Goal: Information Seeking & Learning: Learn about a topic

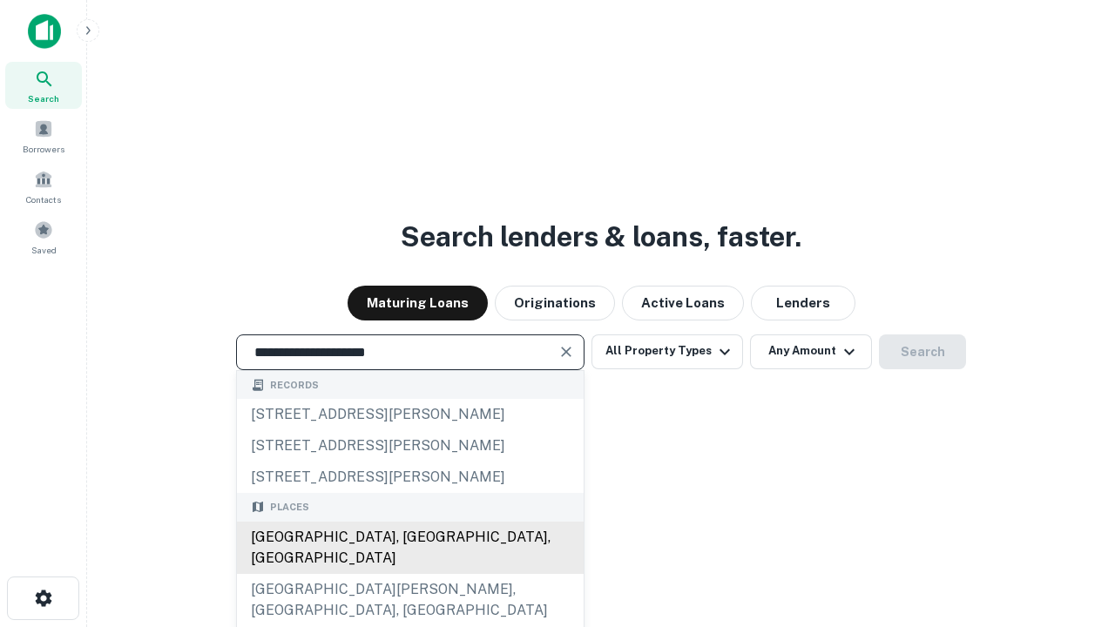
click at [409, 574] on div "[GEOGRAPHIC_DATA], [GEOGRAPHIC_DATA], [GEOGRAPHIC_DATA]" at bounding box center [410, 548] width 347 height 52
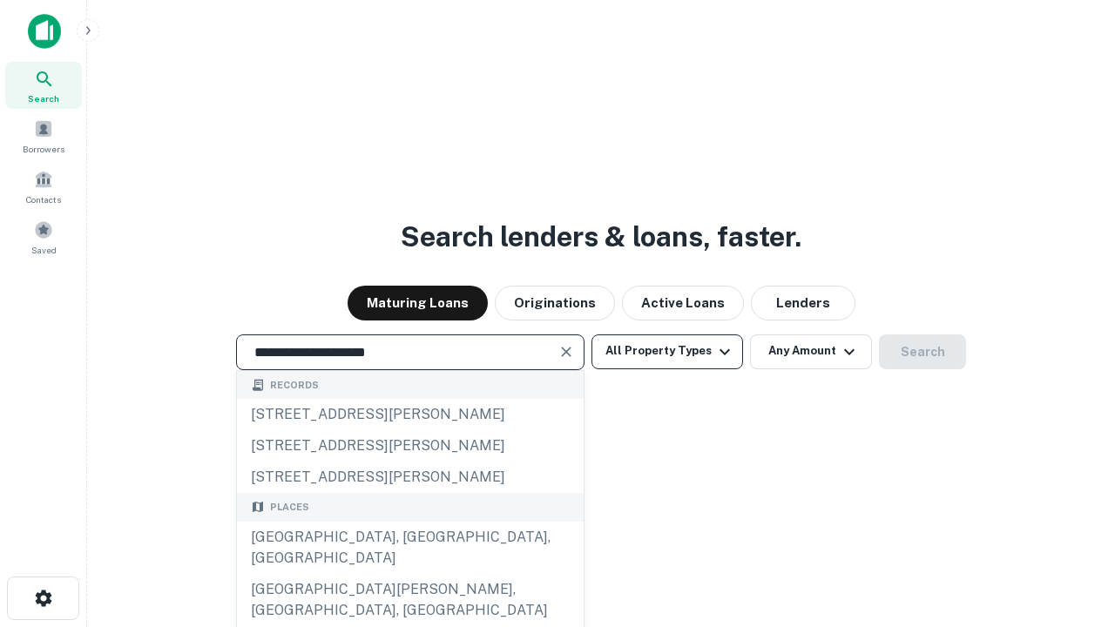
type input "**********"
click at [667, 351] on button "All Property Types" at bounding box center [668, 352] width 152 height 35
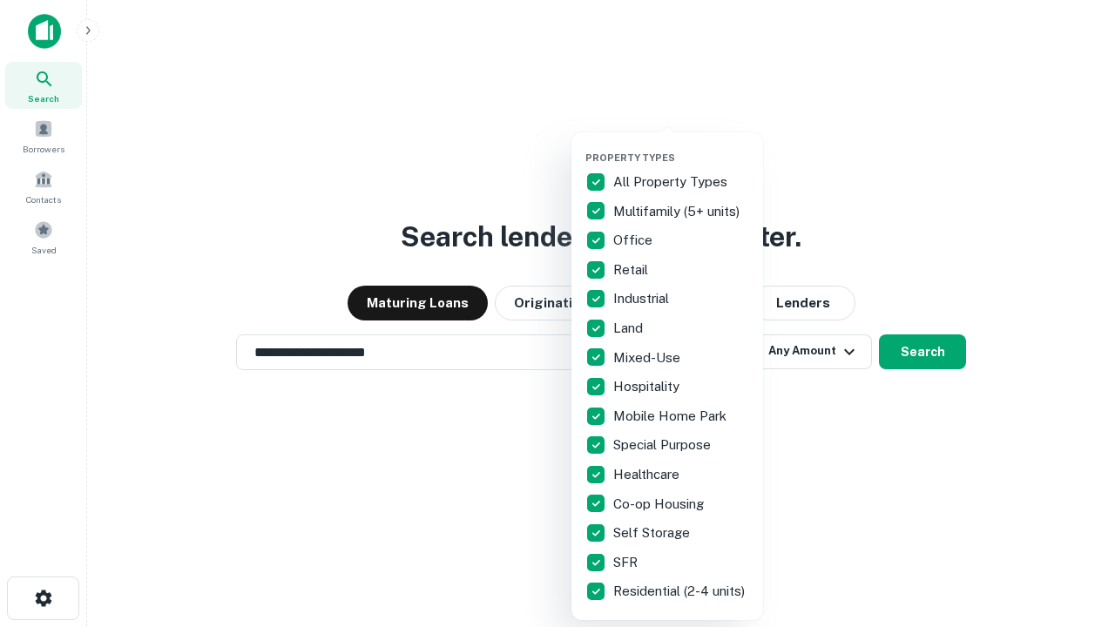
click at [681, 146] on button "button" at bounding box center [681, 146] width 192 height 1
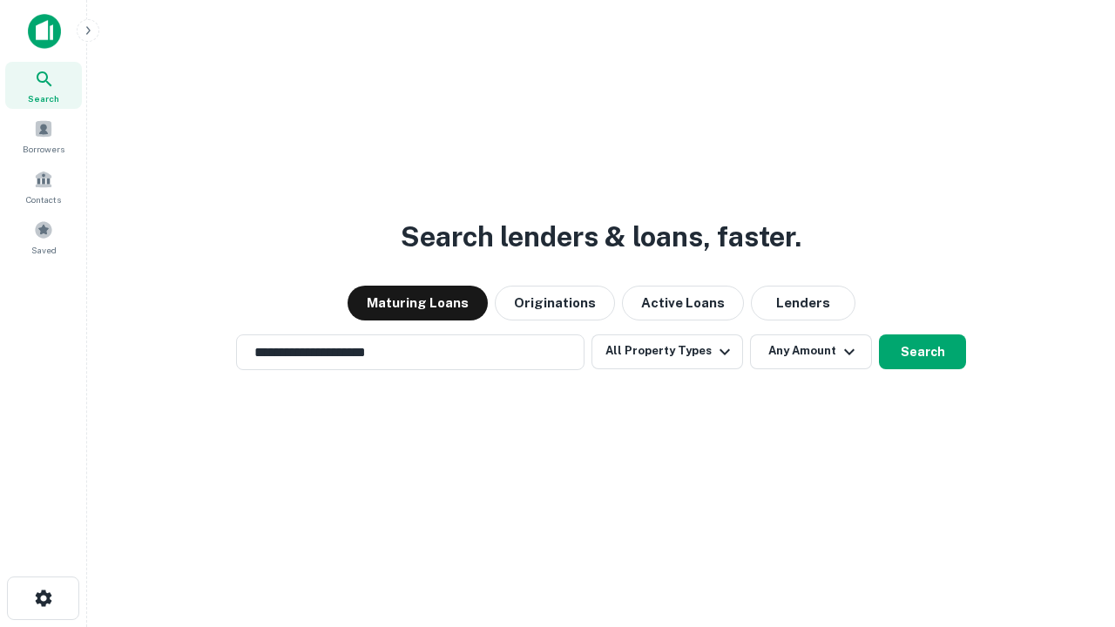
scroll to position [10, 210]
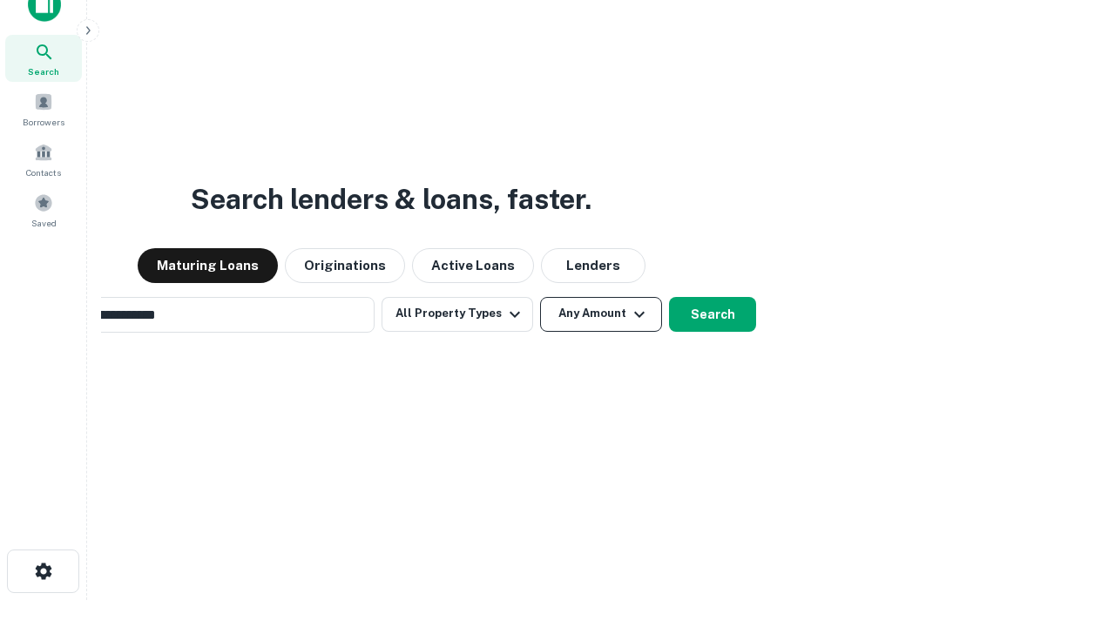
click at [540, 297] on button "Any Amount" at bounding box center [601, 314] width 122 height 35
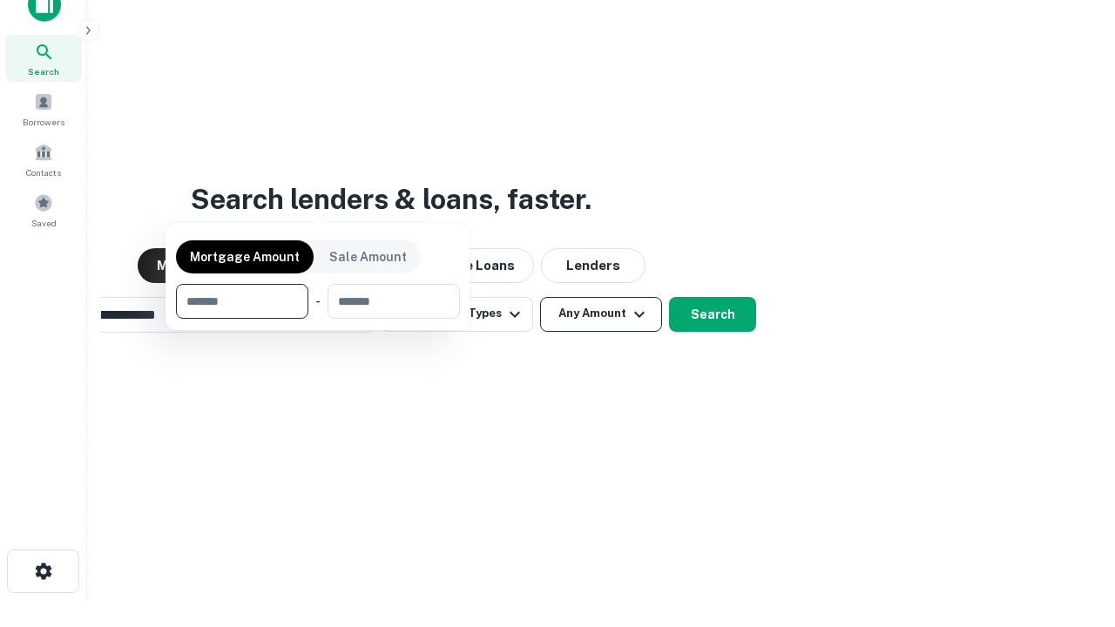
scroll to position [28, 0]
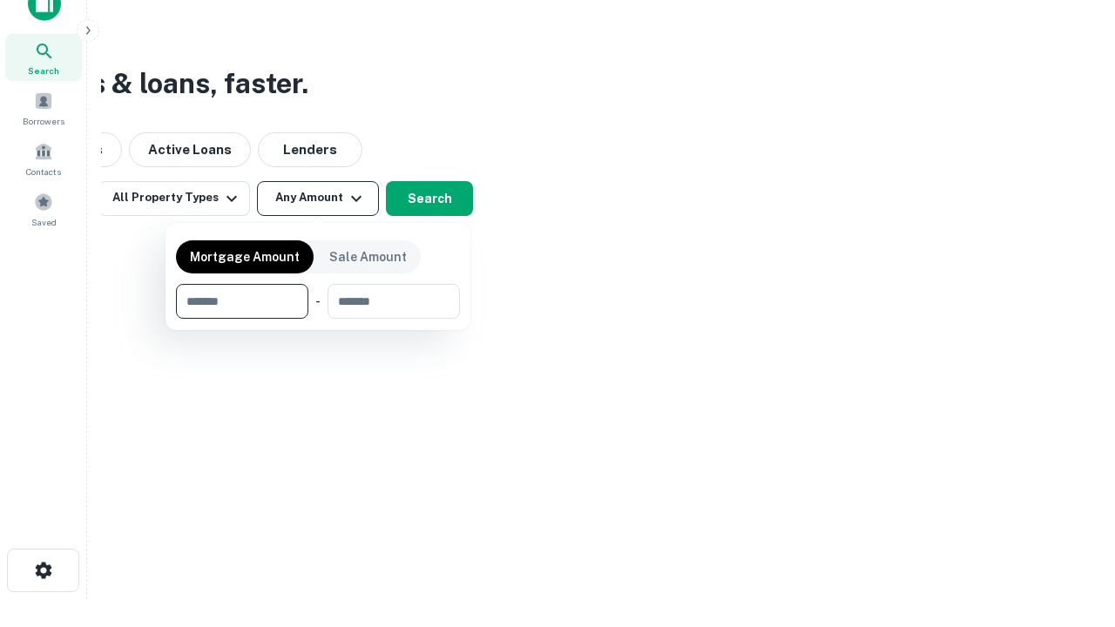
type input "*******"
click at [318, 319] on button "button" at bounding box center [318, 319] width 284 height 1
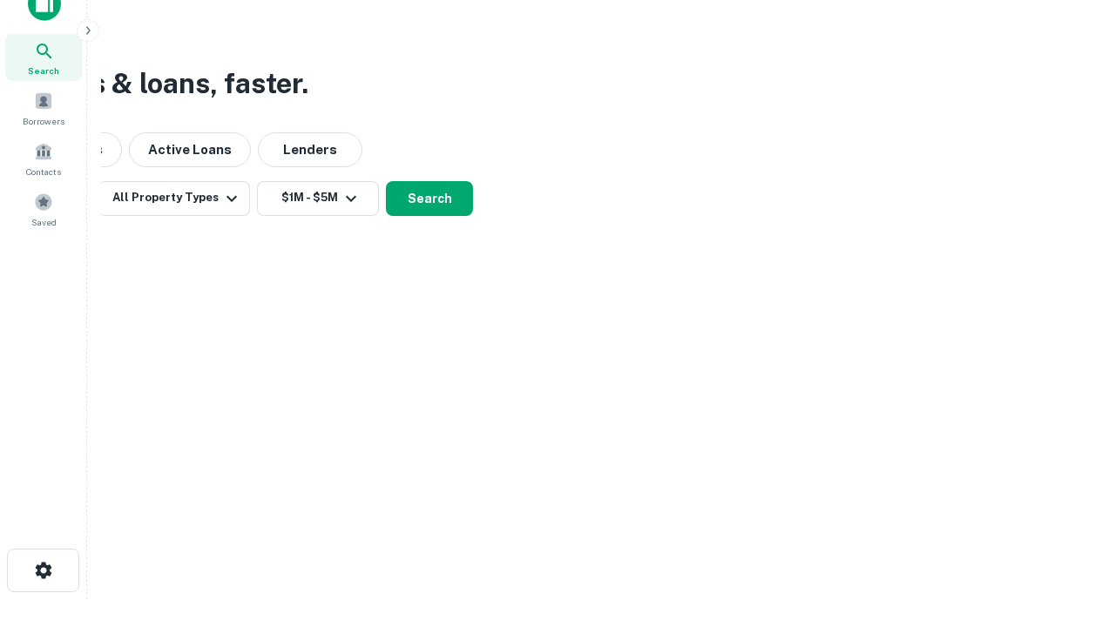
scroll to position [10, 322]
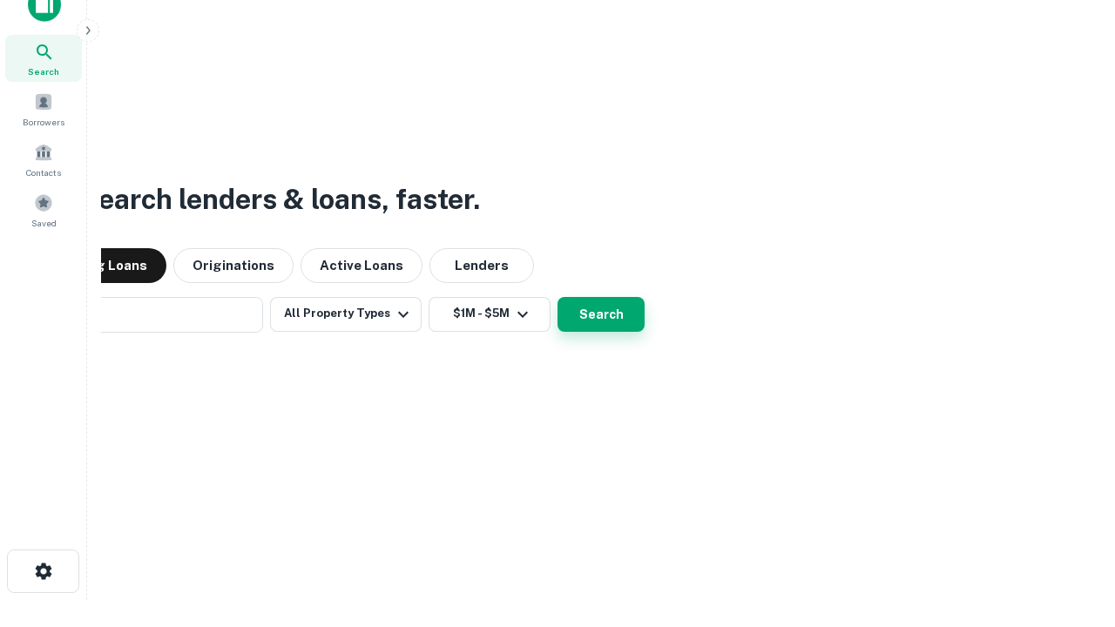
click at [558, 297] on button "Search" at bounding box center [601, 314] width 87 height 35
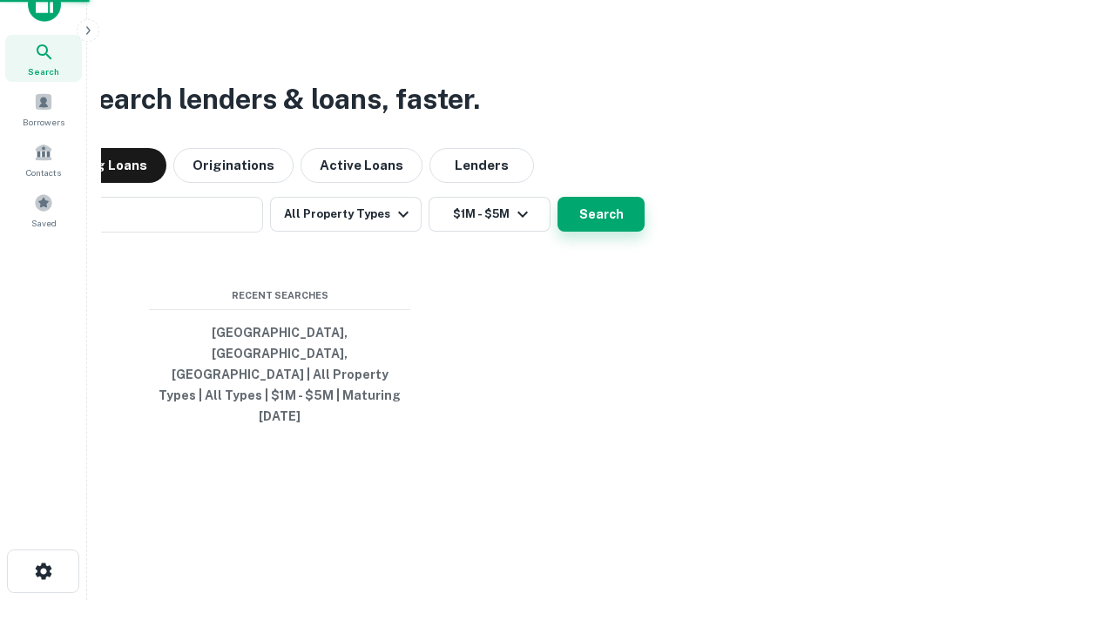
scroll to position [46, 493]
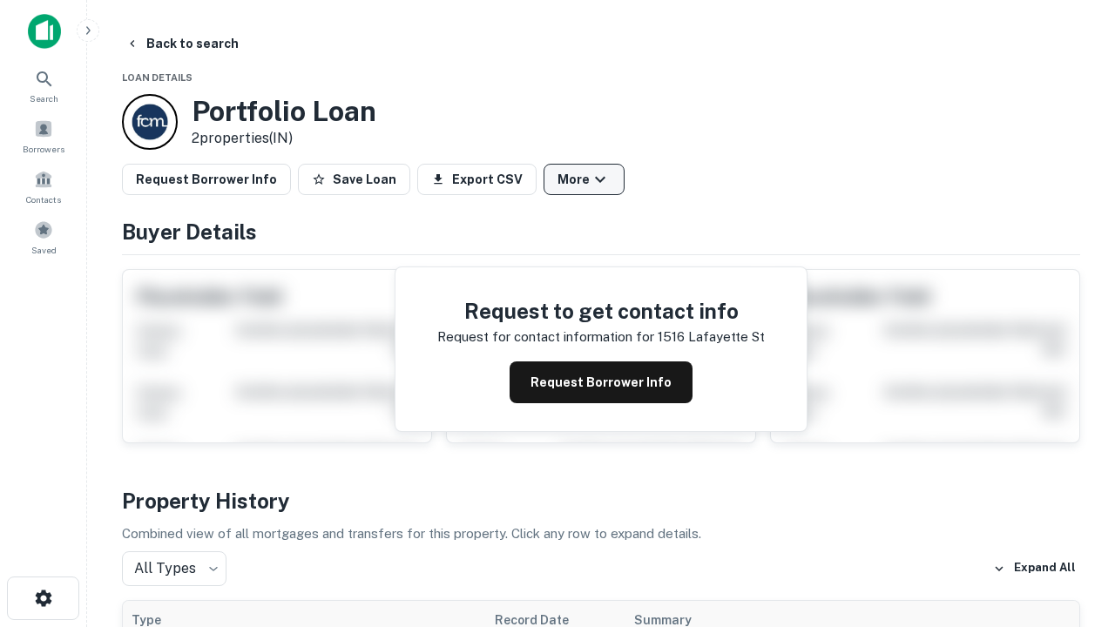
click at [584, 179] on button "More" at bounding box center [584, 179] width 81 height 31
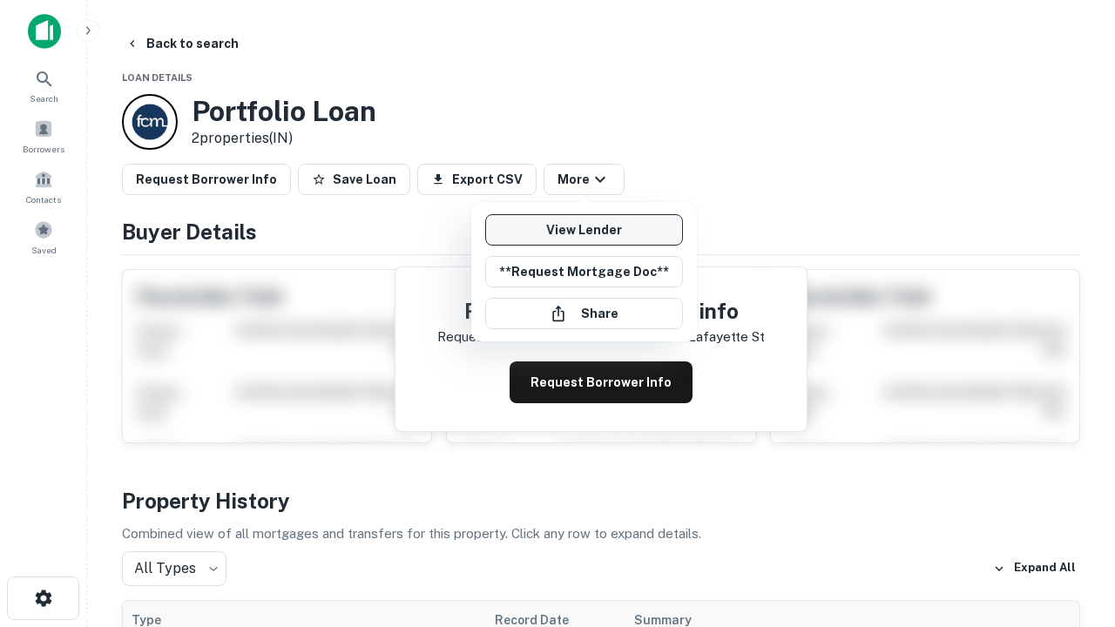
click at [584, 230] on link "View Lender" at bounding box center [584, 229] width 198 height 31
